Goal: Information Seeking & Learning: Learn about a topic

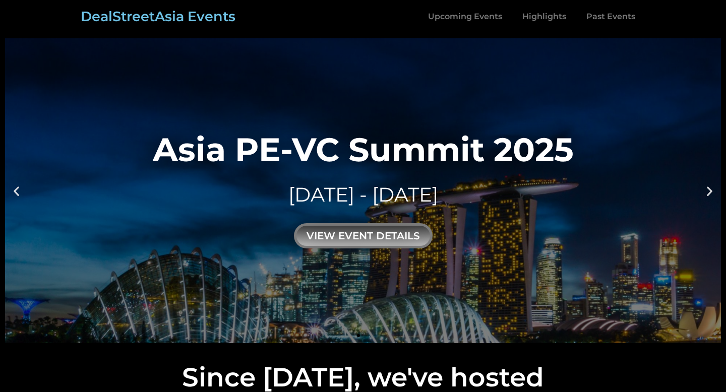
scroll to position [1, 0]
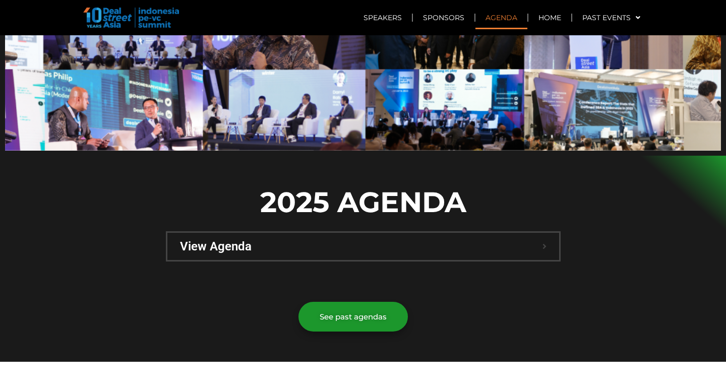
scroll to position [634, 0]
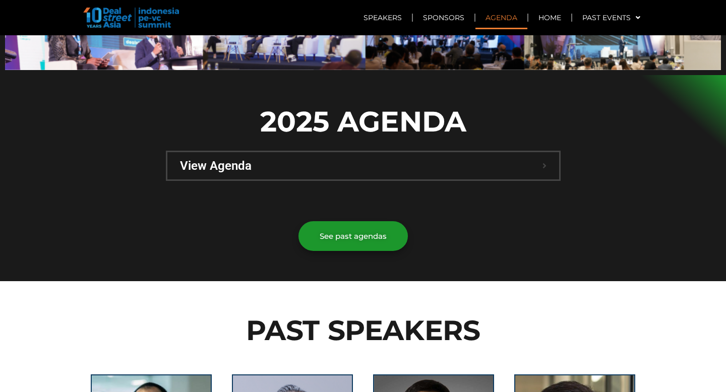
click at [390, 160] on span "View Agenda" at bounding box center [361, 166] width 363 height 12
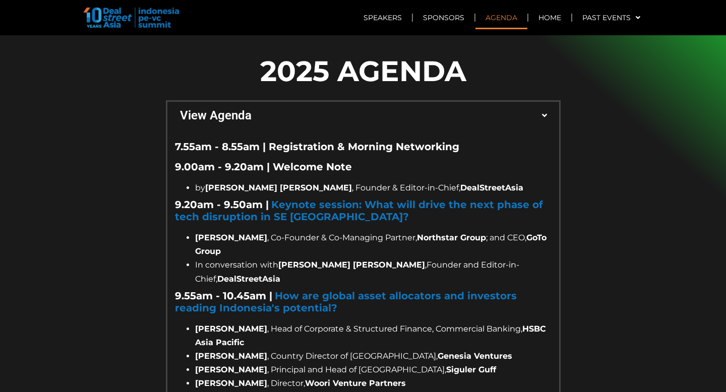
scroll to position [684, 0]
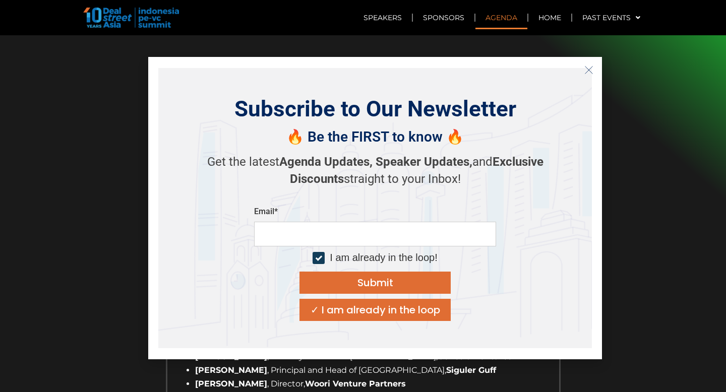
click at [586, 70] on icon "Close" at bounding box center [589, 70] width 9 height 9
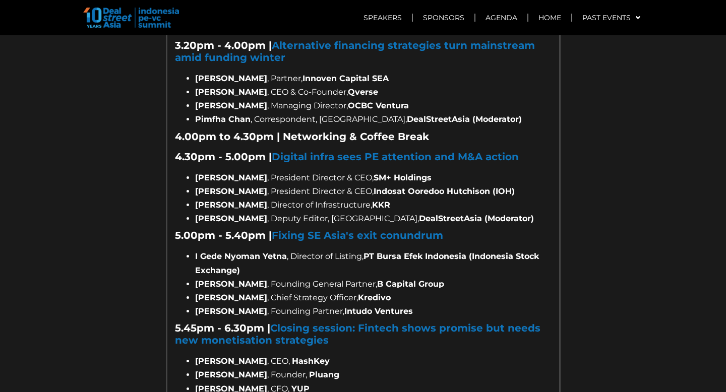
scroll to position [1400, 0]
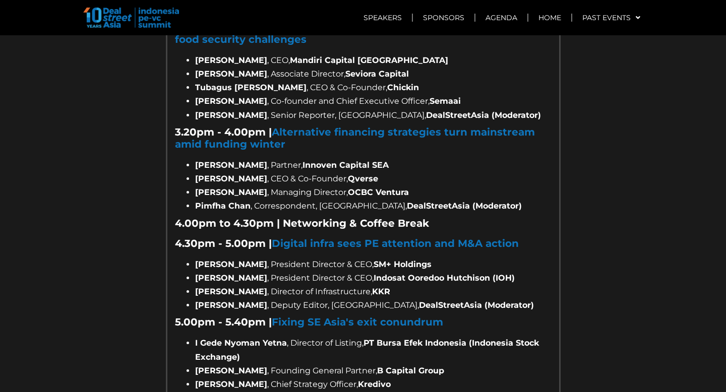
drag, startPoint x: 195, startPoint y: 141, endPoint x: 258, endPoint y: 143, distance: 63.1
click at [258, 174] on strong "Gena Bijaksana" at bounding box center [231, 179] width 72 height 10
copy strong "Gena Bijaksana"
